Goal: Task Accomplishment & Management: Use online tool/utility

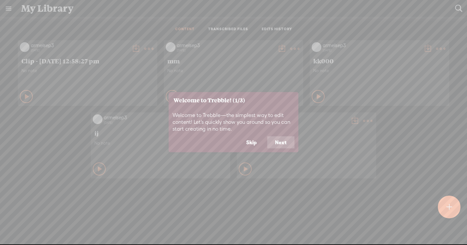
click at [11, 9] on icon at bounding box center [233, 122] width 467 height 245
click at [246, 139] on button "Skip" at bounding box center [252, 142] width 26 height 12
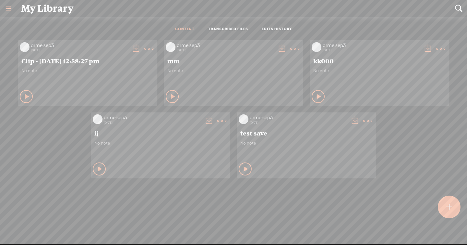
click at [8, 8] on link at bounding box center [8, 8] width 17 height 17
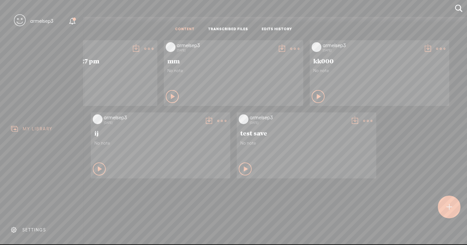
click at [37, 226] on div "SETTINGS" at bounding box center [43, 229] width 76 height 19
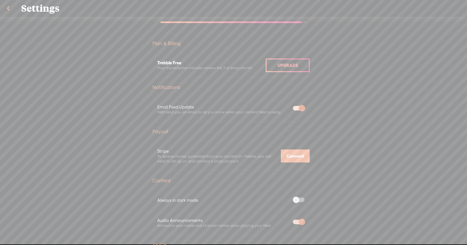
scroll to position [150, 0]
click at [287, 66] on span "Upgrade" at bounding box center [288, 65] width 20 height 5
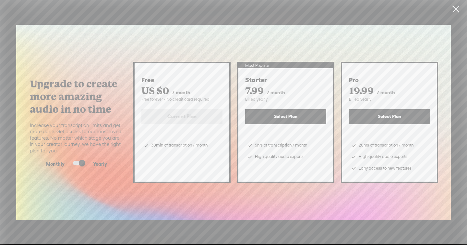
click at [286, 118] on button "Select Plan" at bounding box center [285, 116] width 81 height 15
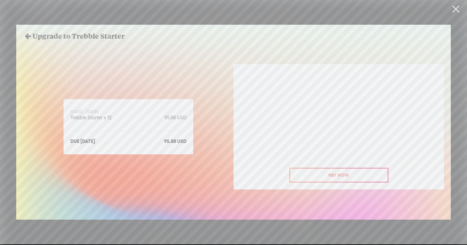
click at [453, 10] on link at bounding box center [456, 9] width 16 height 18
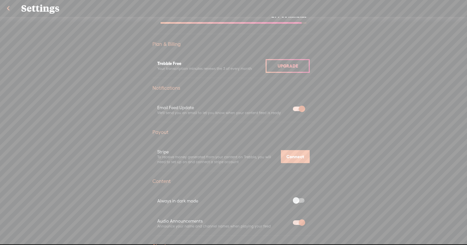
click at [11, 11] on link at bounding box center [8, 8] width 16 height 17
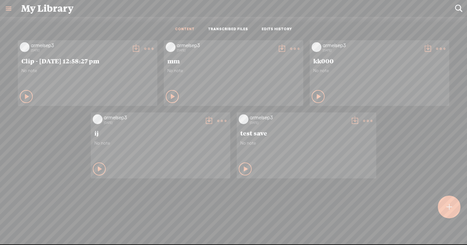
click at [151, 52] on t at bounding box center [148, 48] width 9 height 9
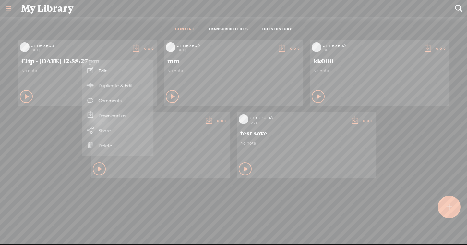
click at [142, 68] on link "Edit" at bounding box center [118, 70] width 65 height 15
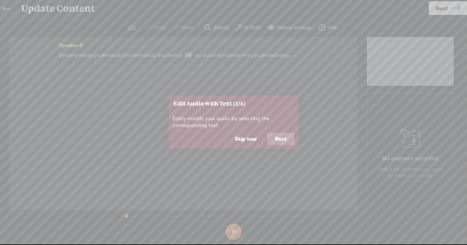
click at [251, 138] on button "Skip tour" at bounding box center [246, 139] width 38 height 12
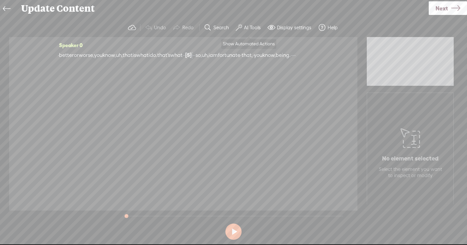
click at [254, 32] on button "AI Tools" at bounding box center [249, 27] width 32 height 13
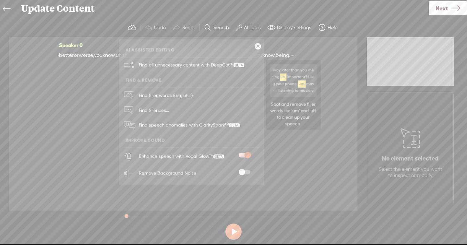
click at [234, 94] on link "Find filler words (um, uh...)" at bounding box center [191, 95] width 139 height 15
